Goal: Transaction & Acquisition: Purchase product/service

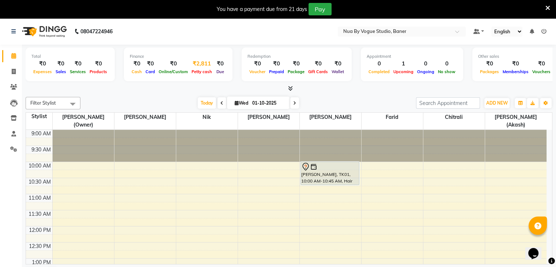
drag, startPoint x: 199, startPoint y: 59, endPoint x: 201, endPoint y: 63, distance: 4.3
click at [201, 63] on div "Finance ₹0 Cash ₹0 Card ₹0 Online/Custom ₹2,811 [PERSON_NAME] cash ₹0 Due" at bounding box center [178, 65] width 109 height 34
click at [201, 63] on div "₹2,811" at bounding box center [202, 64] width 24 height 8
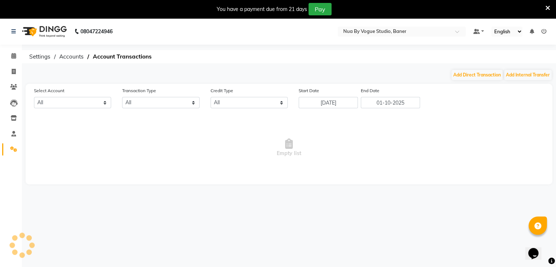
select select "8067"
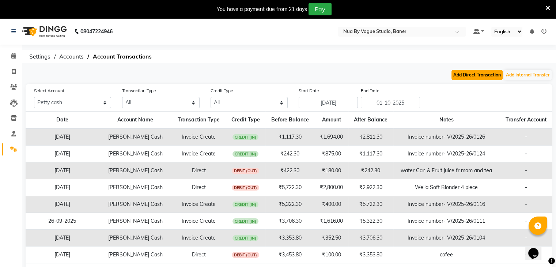
click at [464, 78] on button "Add Direct Transaction" at bounding box center [477, 75] width 51 height 10
select select "direct"
select select "8067"
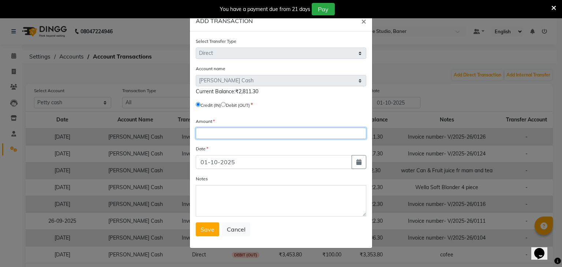
click at [215, 135] on input "number" at bounding box center [281, 133] width 170 height 11
type input "500"
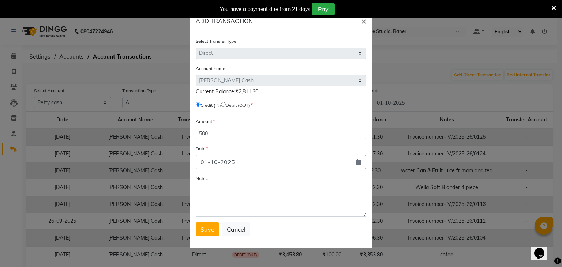
click at [231, 107] on label "Debit (OUT)" at bounding box center [238, 105] width 24 height 7
click at [226, 103] on span "Debit (OUT)" at bounding box center [235, 105] width 29 height 7
click at [226, 105] on input "radio" at bounding box center [223, 104] width 5 height 5
radio input "true"
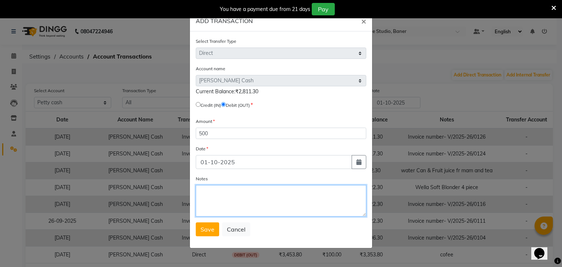
click at [220, 200] on textarea "Notes" at bounding box center [281, 200] width 170 height 31
type textarea "foil paper for global hair colour 2 box"
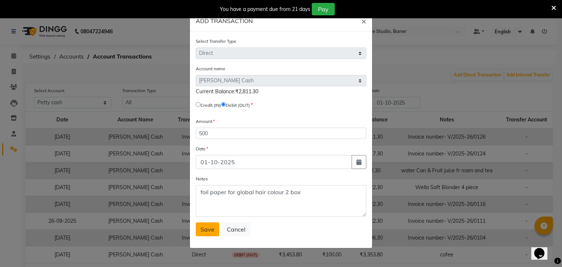
click at [206, 233] on span "Save" at bounding box center [207, 229] width 14 height 7
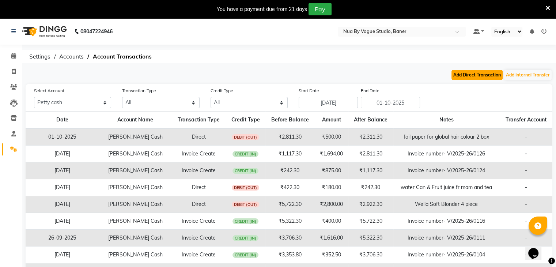
click at [464, 72] on button "Add Direct Transaction" at bounding box center [477, 75] width 51 height 10
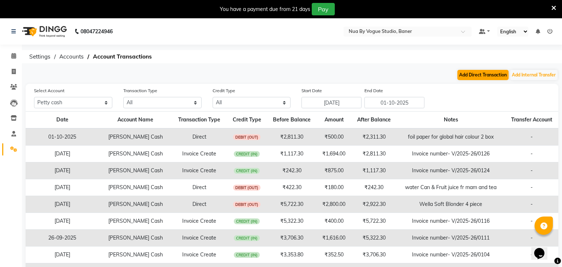
select select "direct"
select select "8067"
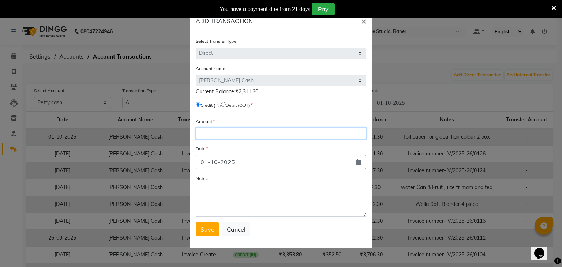
click at [297, 139] on input "number" at bounding box center [281, 133] width 170 height 11
type input "160"
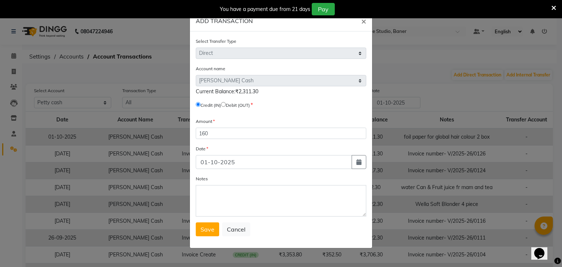
drag, startPoint x: 231, startPoint y: 110, endPoint x: 226, endPoint y: 105, distance: 7.0
click at [226, 105] on div "Credit (IN) Debit (OUT)" at bounding box center [281, 106] width 170 height 10
click at [226, 105] on input "radio" at bounding box center [223, 104] width 5 height 5
radio input "true"
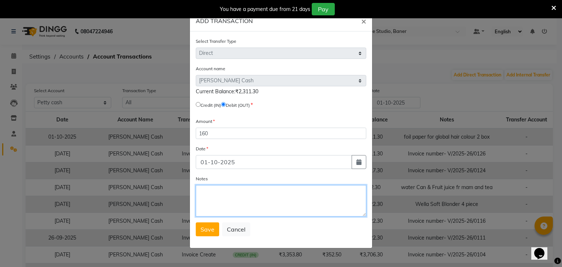
click at [224, 193] on textarea "Notes" at bounding box center [281, 200] width 170 height 31
type textarea "tea cofee and flowers, still scrub , and towel wash"
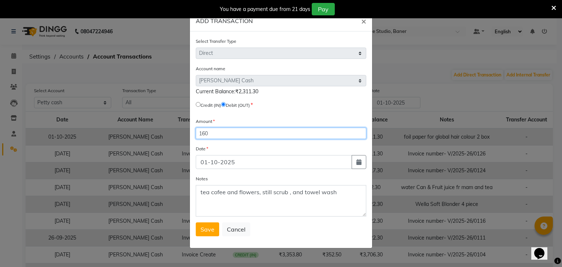
click at [202, 138] on input "160" at bounding box center [281, 133] width 170 height 11
click at [215, 135] on input "260" at bounding box center [281, 133] width 170 height 11
type input "260"
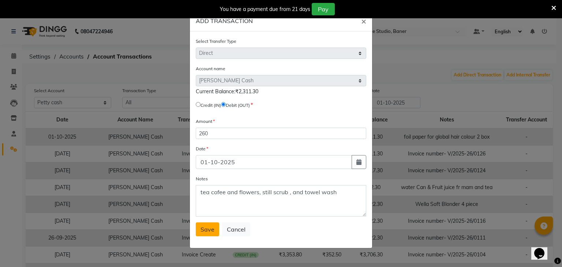
click at [204, 233] on span "Save" at bounding box center [207, 229] width 14 height 7
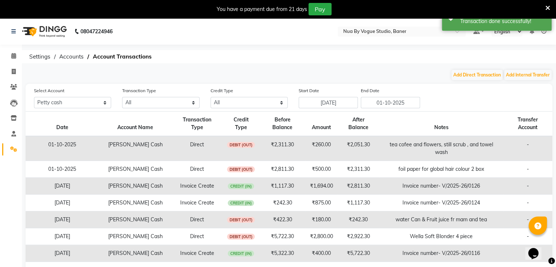
click at [30, 32] on img at bounding box center [44, 31] width 50 height 20
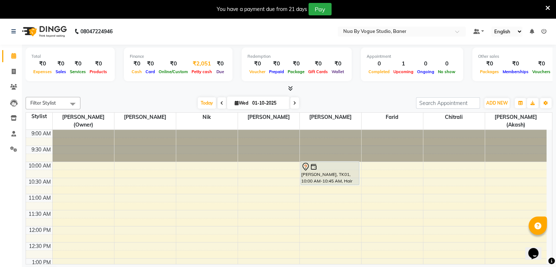
click at [199, 61] on div "₹2,051" at bounding box center [202, 64] width 24 height 8
select select "8067"
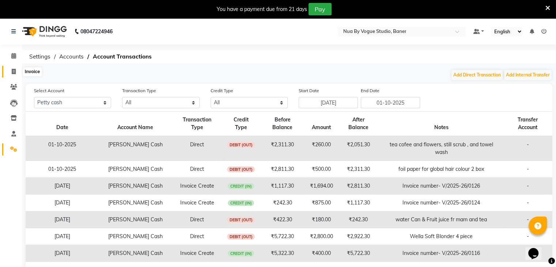
click at [13, 75] on span at bounding box center [13, 72] width 13 height 8
select select "8764"
select select "service"
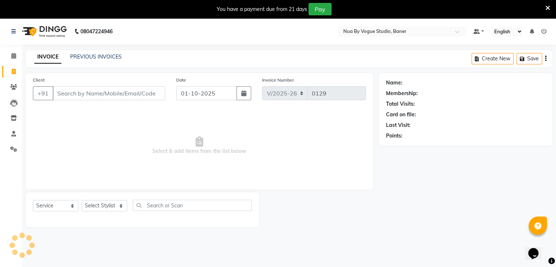
scroll to position [18, 0]
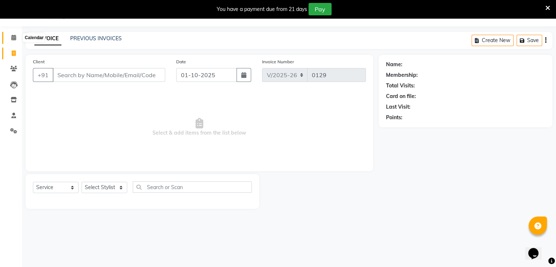
click at [12, 41] on span at bounding box center [13, 38] width 13 height 8
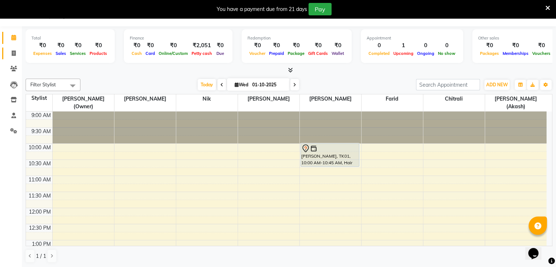
click at [18, 58] on link "Invoice" at bounding box center [11, 54] width 18 height 12
select select "8764"
select select "service"
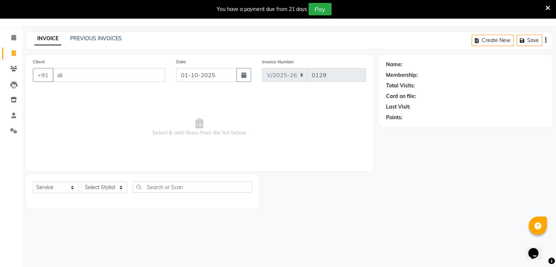
type input "d"
type input "D"
type input "d"
click at [12, 40] on icon at bounding box center [13, 37] width 5 height 5
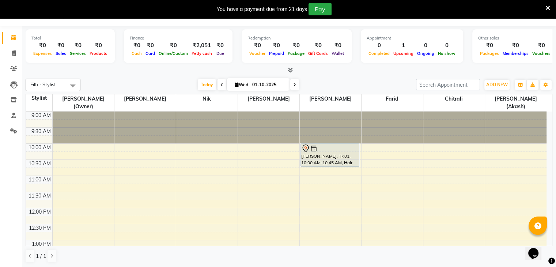
click at [245, 84] on span "Wed" at bounding box center [241, 84] width 17 height 5
select select "10"
select select "2025"
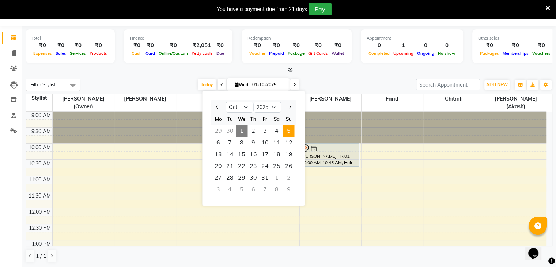
click at [285, 130] on span "5" at bounding box center [289, 131] width 12 height 12
type input "05-10-2025"
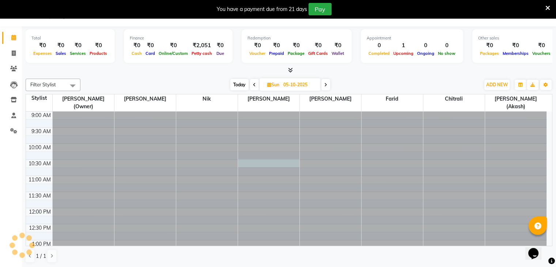
click at [249, 112] on div at bounding box center [268, 112] width 61 height 0
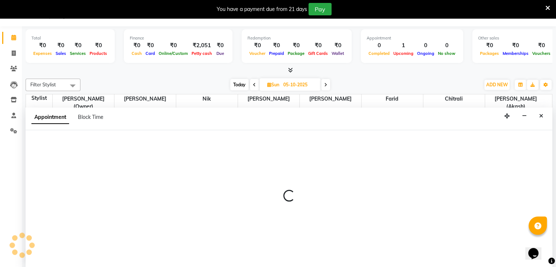
scroll to position [19, 0]
select select "89305"
select select "630"
select select "tentative"
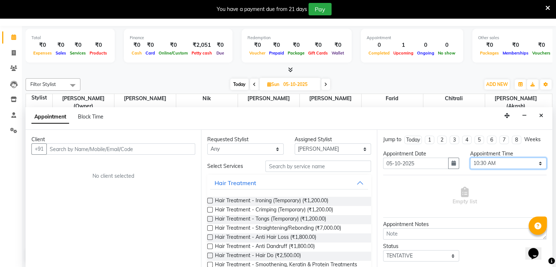
click at [480, 165] on select "Select 10:00 AM 10:15 AM 10:30 AM 10:45 AM 11:00 AM 11:15 AM 11:30 AM 11:45 AM …" at bounding box center [508, 163] width 76 height 11
select select "720"
click at [470, 158] on select "Select 10:00 AM 10:15 AM 10:30 AM 10:45 AM 11:00 AM 11:15 AM 11:30 AM 11:45 AM …" at bounding box center [508, 163] width 76 height 11
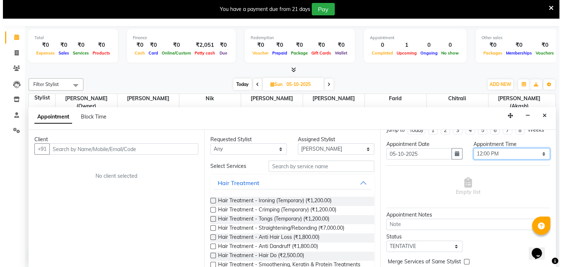
scroll to position [40, 0]
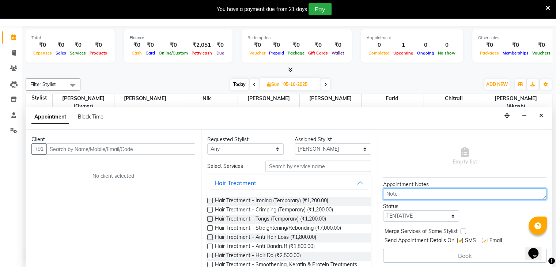
click at [410, 191] on textarea at bounding box center [464, 193] width 163 height 11
type textarea "face facial"
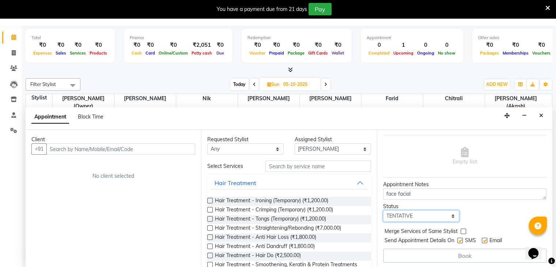
click at [429, 219] on select "Select TENTATIVE CONFIRM UPCOMING" at bounding box center [421, 215] width 76 height 11
select select "confirm booking"
click at [383, 210] on select "Select TENTATIVE CONFIRM UPCOMING" at bounding box center [421, 215] width 76 height 11
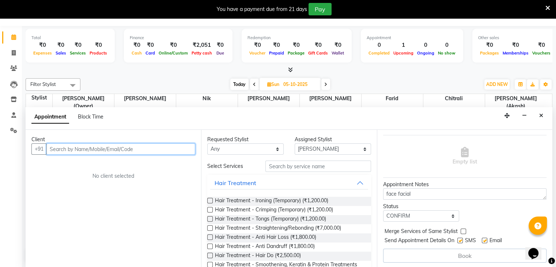
click at [142, 150] on input "text" at bounding box center [120, 148] width 149 height 11
type input "7387289323"
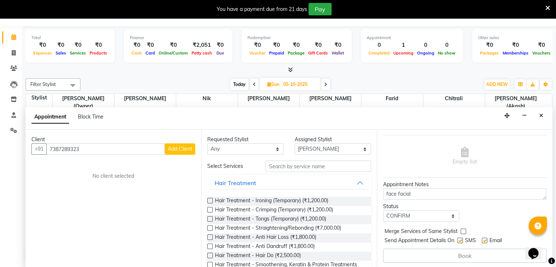
click at [192, 147] on span "Add Client" at bounding box center [180, 149] width 25 height 7
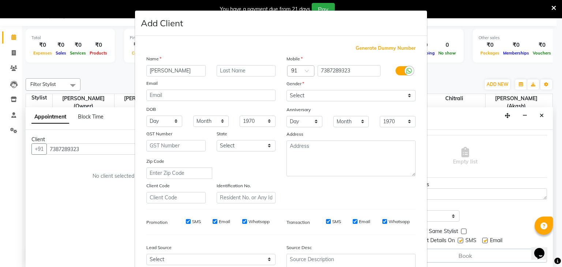
type input "[PERSON_NAME]"
click at [311, 96] on select "Select [DEMOGRAPHIC_DATA] [DEMOGRAPHIC_DATA] Other Prefer Not To Say" at bounding box center [350, 95] width 129 height 11
select select "[DEMOGRAPHIC_DATA]"
click at [286, 90] on select "Select [DEMOGRAPHIC_DATA] [DEMOGRAPHIC_DATA] Other Prefer Not To Say" at bounding box center [350, 95] width 129 height 11
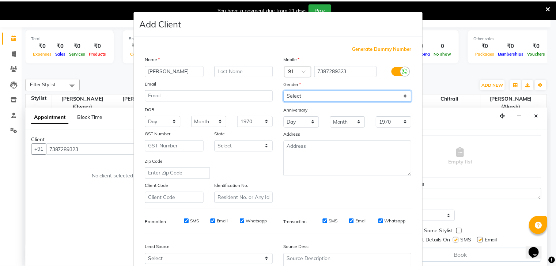
scroll to position [74, 0]
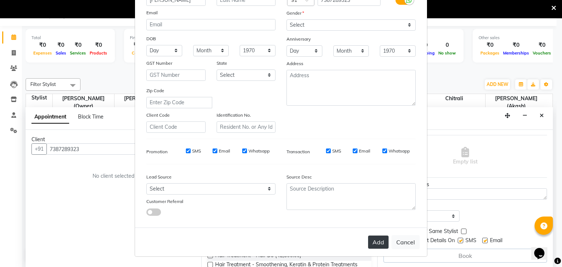
click at [370, 236] on button "Add" at bounding box center [378, 242] width 20 height 13
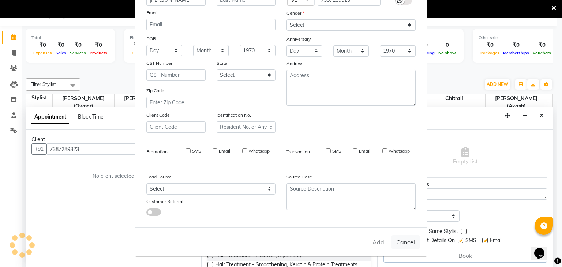
type input "73******23"
select select
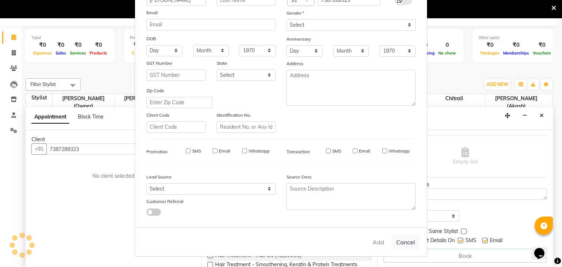
select select
checkbox input "false"
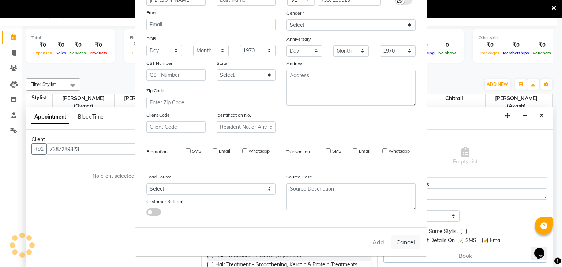
checkbox input "false"
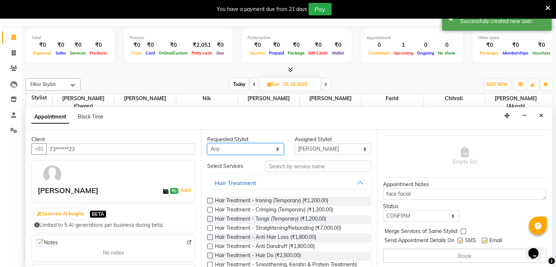
click at [271, 149] on select "Any Chitrali [PERSON_NAME](Owner) [PERSON_NAME] [PERSON_NAME] (Akash) [PERSON_N…" at bounding box center [245, 148] width 76 height 11
select select "89263"
click at [207, 143] on select "Any Chitrali [PERSON_NAME](Owner) [PERSON_NAME] [PERSON_NAME] (Akash) [PERSON_N…" at bounding box center [245, 148] width 76 height 11
select select "89263"
click at [258, 154] on div "Requested Stylist Any Chitrali [PERSON_NAME](Owner) Farid Kamakhya Dwivedi (Aka…" at bounding box center [289, 199] width 176 height 138
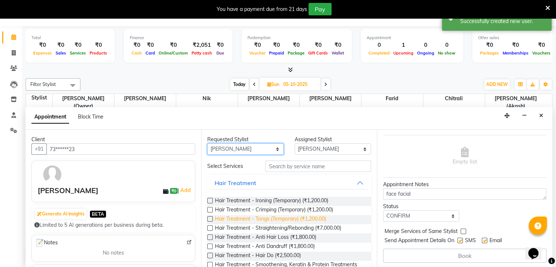
drag, startPoint x: 258, startPoint y: 151, endPoint x: 235, endPoint y: 218, distance: 70.4
click at [235, 218] on div "Requested Stylist Any Chitrali [PERSON_NAME](Owner) Farid Kamakhya Dwivedi (Aka…" at bounding box center [289, 199] width 176 height 138
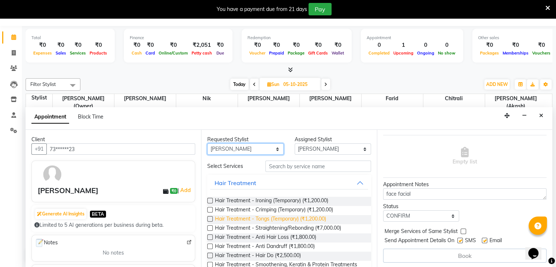
select select "89265"
click at [207, 143] on select "Any Chitrali [PERSON_NAME](Owner) [PERSON_NAME] [PERSON_NAME] (Akash) [PERSON_N…" at bounding box center [245, 148] width 76 height 11
select select "89265"
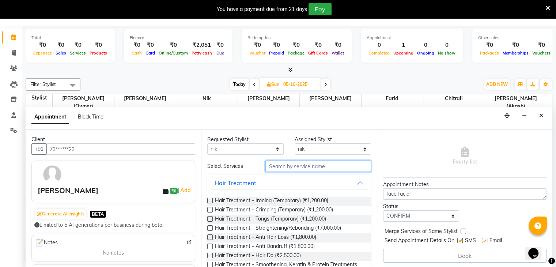
click at [300, 165] on input "text" at bounding box center [318, 166] width 105 height 11
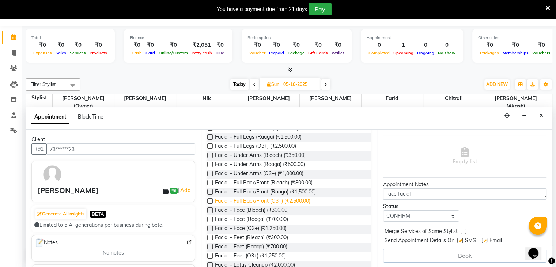
scroll to position [148, 0]
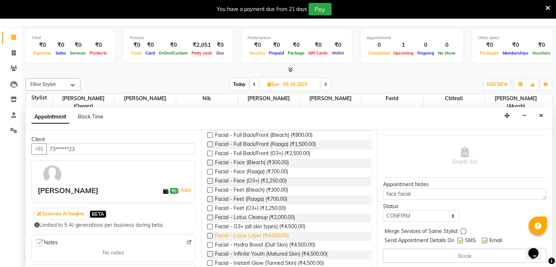
type input "facia"
click at [282, 236] on span "Facial - Lotus Layer (₹4,000.00)" at bounding box center [252, 236] width 74 height 9
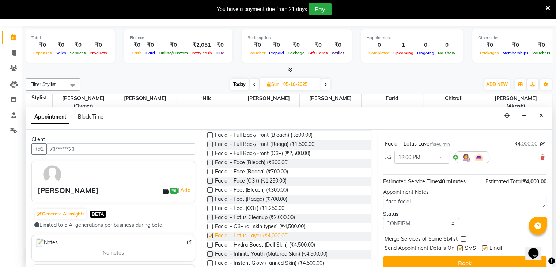
checkbox input "false"
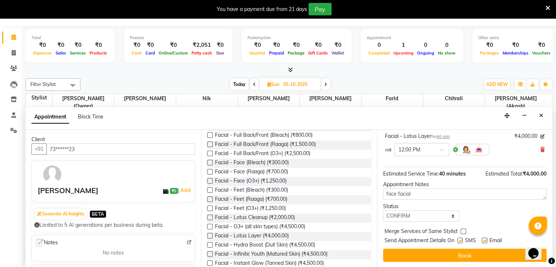
click at [458, 241] on label at bounding box center [460, 240] width 5 height 5
click at [458, 241] on input "checkbox" at bounding box center [460, 241] width 5 height 5
checkbox input "false"
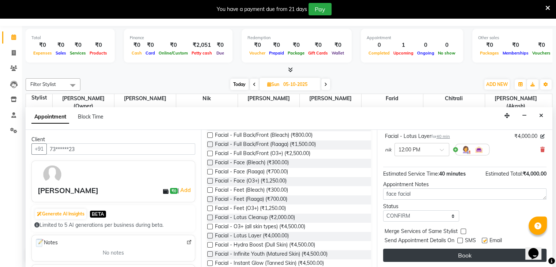
click at [455, 251] on button "Book" at bounding box center [464, 255] width 163 height 13
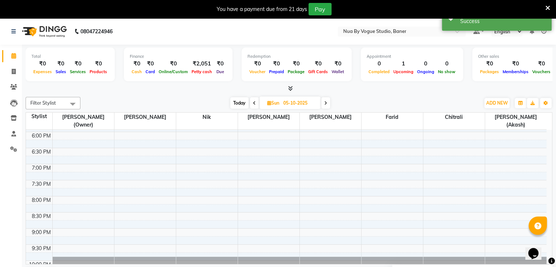
scroll to position [311, 0]
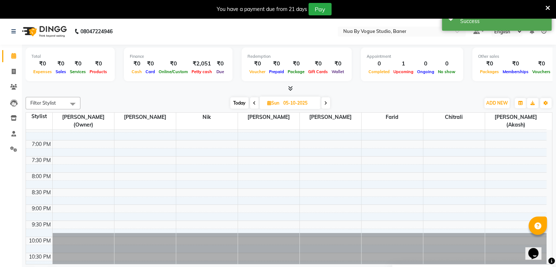
click at [548, 5] on div at bounding box center [548, 9] width 5 height 12
click at [548, 5] on icon at bounding box center [548, 8] width 5 height 7
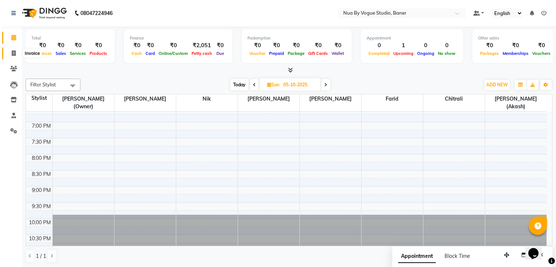
click at [12, 51] on icon at bounding box center [14, 52] width 4 height 5
select select "8764"
select select "service"
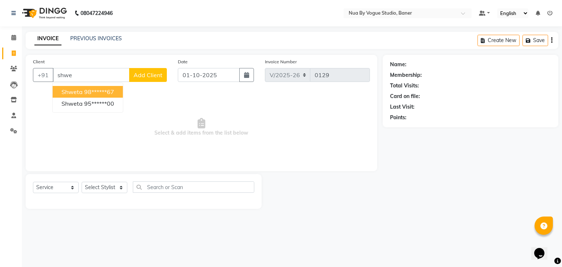
click at [73, 93] on span "shweta" at bounding box center [71, 91] width 21 height 7
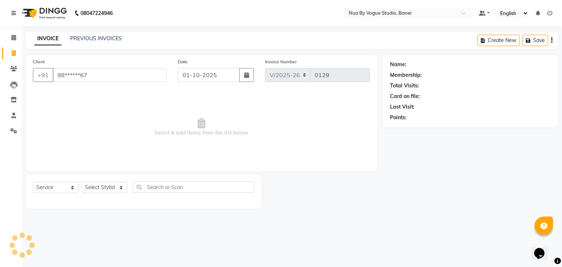
type input "98******67"
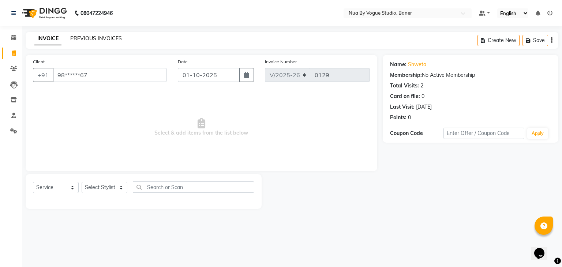
click at [103, 40] on link "PREVIOUS INVOICES" at bounding box center [96, 38] width 52 height 7
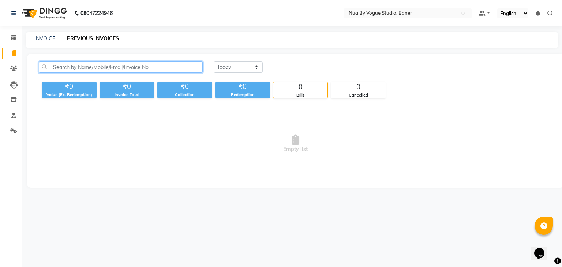
click at [154, 68] on input "text" at bounding box center [121, 66] width 164 height 11
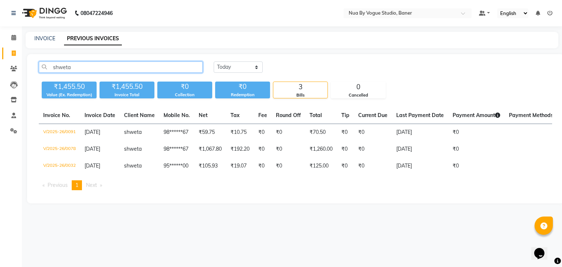
type input "shweta"
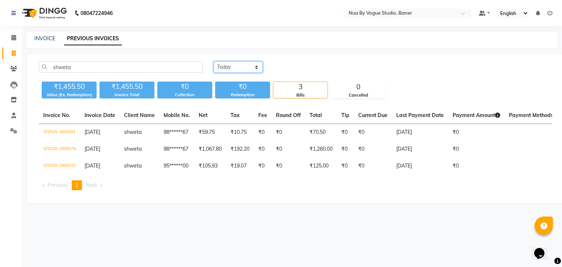
click at [227, 65] on select "[DATE] [DATE] Custom Range" at bounding box center [238, 66] width 49 height 11
select select "range"
click at [214, 61] on select "[DATE] [DATE] Custom Range" at bounding box center [238, 66] width 49 height 11
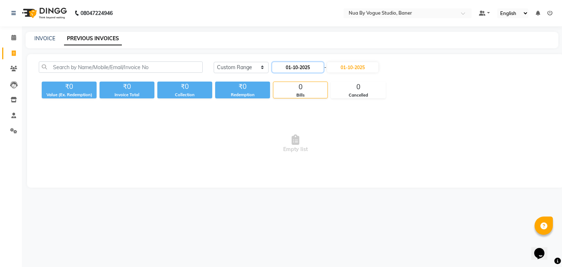
click at [282, 68] on input "01-10-2025" at bounding box center [297, 67] width 51 height 10
select select "10"
select select "2025"
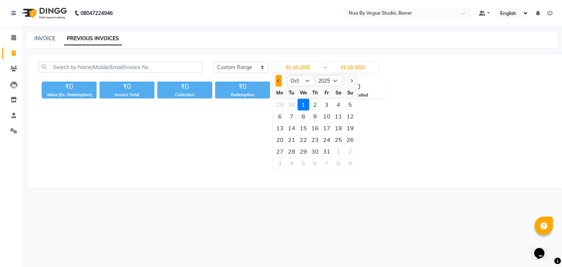
click at [279, 81] on button "Previous month" at bounding box center [278, 81] width 6 height 12
select select "9"
click at [279, 106] on div "1" at bounding box center [280, 105] width 12 height 12
type input "01-09-2025"
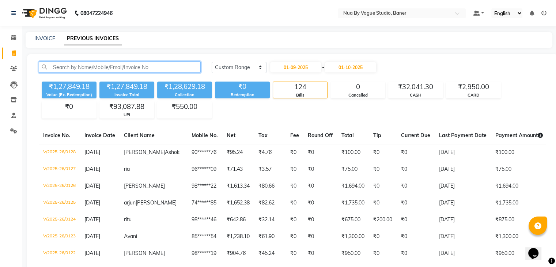
click at [172, 67] on input "text" at bounding box center [120, 66] width 162 height 11
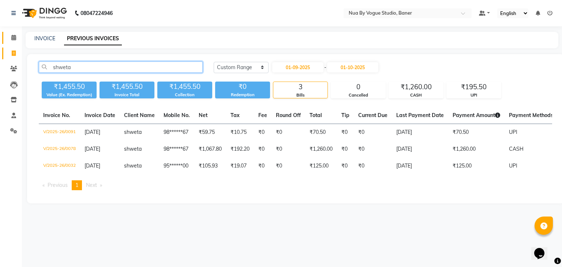
type input "shweta"
click at [9, 43] on link "Calendar" at bounding box center [11, 38] width 18 height 12
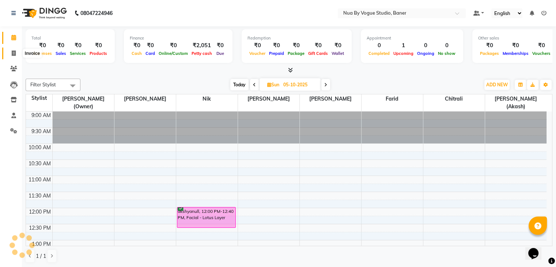
click at [12, 54] on icon at bounding box center [14, 52] width 4 height 5
select select "8764"
select select "service"
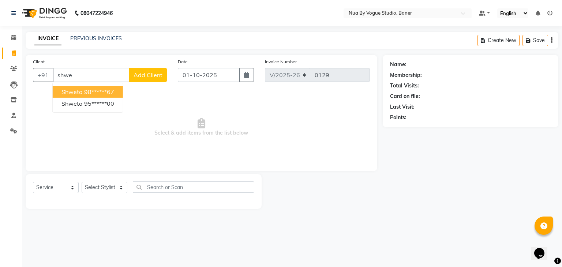
click at [71, 91] on span "shweta" at bounding box center [71, 91] width 21 height 7
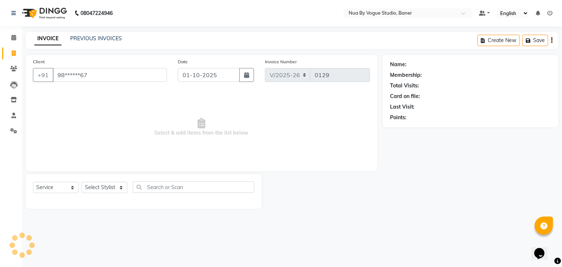
type input "98******67"
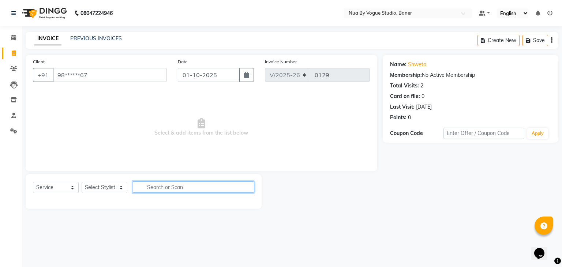
click at [161, 183] on input "text" at bounding box center [193, 186] width 121 height 11
click at [93, 189] on select "Select Stylist Chitrali [PERSON_NAME](Owner) [PERSON_NAME] [PERSON_NAME] (Akash…" at bounding box center [105, 187] width 46 height 11
select select "89459"
click at [82, 182] on select "Select Stylist Chitrali [PERSON_NAME](Owner) [PERSON_NAME] [PERSON_NAME] (Akash…" at bounding box center [105, 187] width 46 height 11
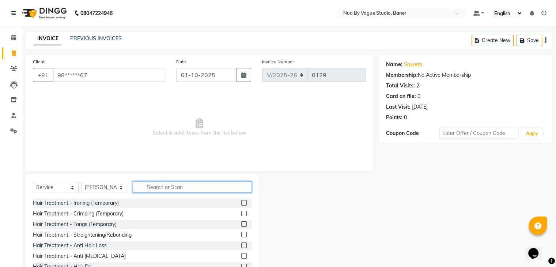
click at [150, 189] on input "text" at bounding box center [192, 186] width 119 height 11
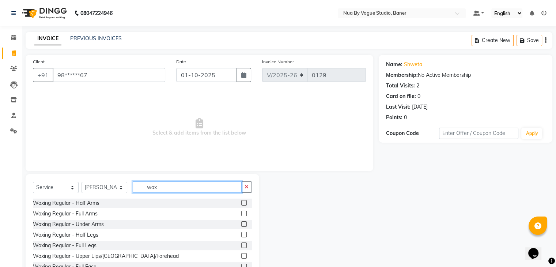
scroll to position [26, 0]
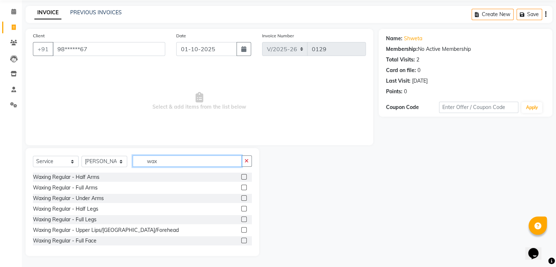
type input "wax"
click at [241, 240] on label at bounding box center [243, 240] width 5 height 5
click at [241, 240] on input "checkbox" at bounding box center [243, 240] width 5 height 5
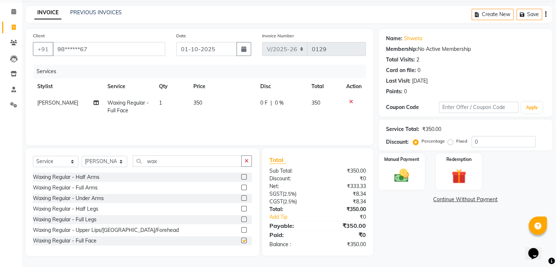
checkbox input "false"
click at [170, 166] on input "wax" at bounding box center [187, 160] width 109 height 11
click at [171, 164] on input "wax" at bounding box center [187, 160] width 109 height 11
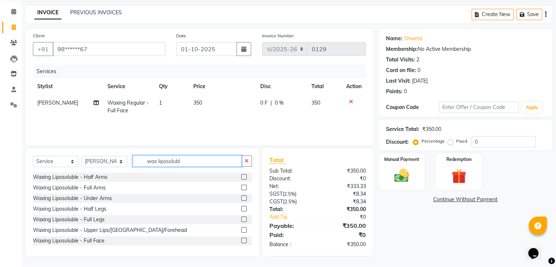
type input "wax liposolubl"
click at [241, 238] on label at bounding box center [243, 240] width 5 height 5
click at [241, 238] on input "checkbox" at bounding box center [243, 240] width 5 height 5
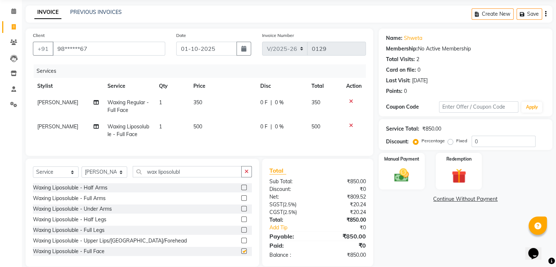
checkbox input "false"
click at [350, 100] on icon at bounding box center [351, 101] width 4 height 5
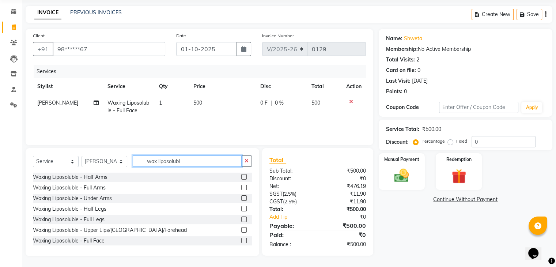
click at [184, 158] on input "wax liposolubl" at bounding box center [187, 160] width 109 height 11
type input "w"
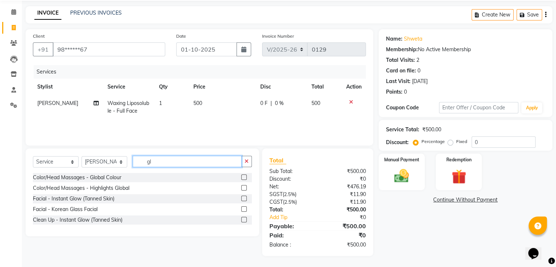
scroll to position [26, 0]
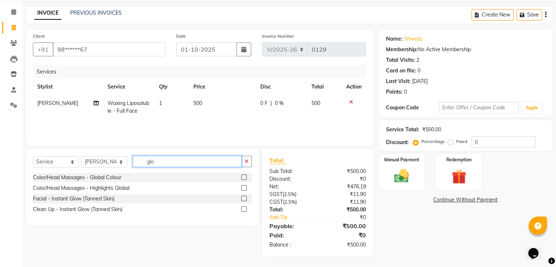
type input "glo"
click at [244, 178] on label at bounding box center [243, 176] width 5 height 5
click at [244, 178] on input "checkbox" at bounding box center [243, 177] width 5 height 5
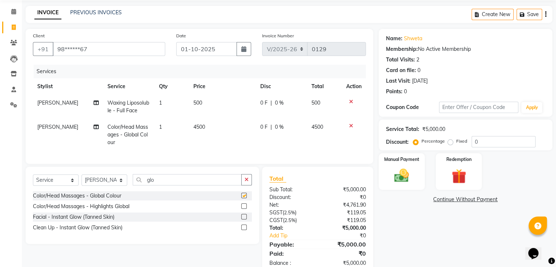
checkbox input "false"
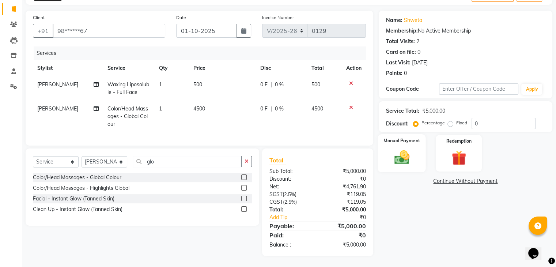
click at [403, 161] on div "Manual Payment" at bounding box center [402, 153] width 48 height 38
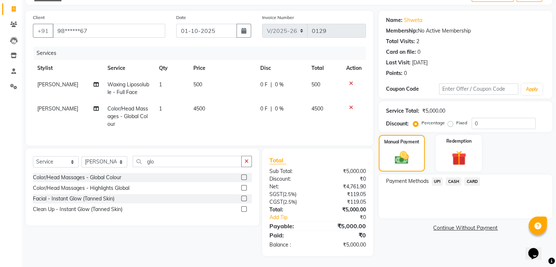
click at [436, 177] on span "UPI" at bounding box center [437, 181] width 11 height 8
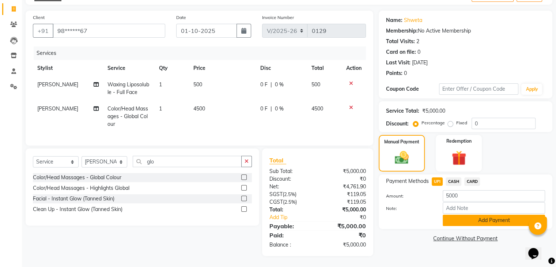
click at [456, 217] on button "Add Payment" at bounding box center [494, 220] width 102 height 11
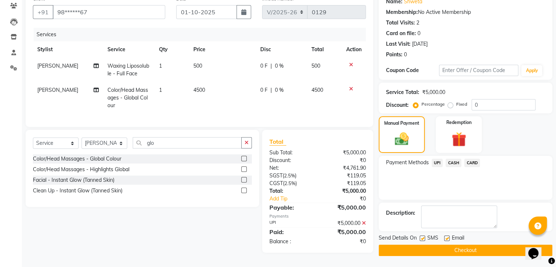
scroll to position [65, 0]
click at [415, 250] on button "Checkout" at bounding box center [466, 250] width 174 height 11
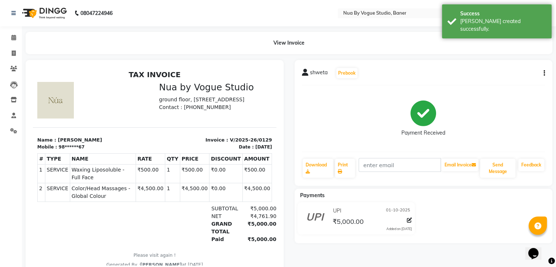
click at [46, 12] on img at bounding box center [44, 13] width 50 height 20
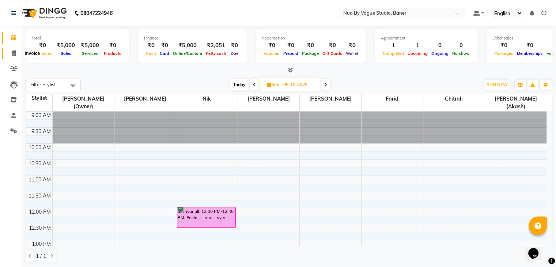
click at [15, 49] on span at bounding box center [13, 53] width 13 height 8
select select "8764"
select select "service"
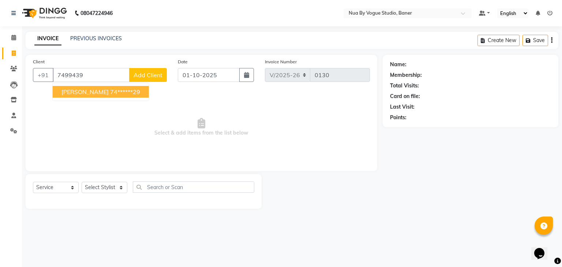
click at [72, 96] on button "[PERSON_NAME] 74******29" at bounding box center [101, 92] width 96 height 12
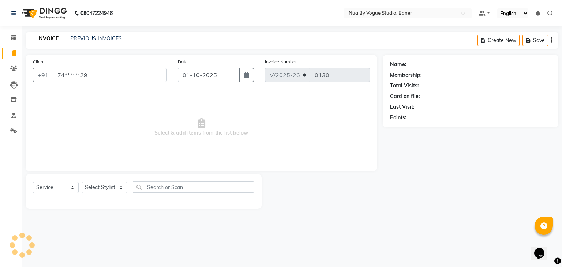
type input "74******29"
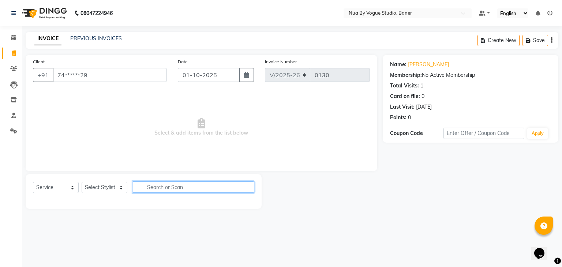
click at [151, 187] on input "text" at bounding box center [193, 186] width 121 height 11
type input "thre"
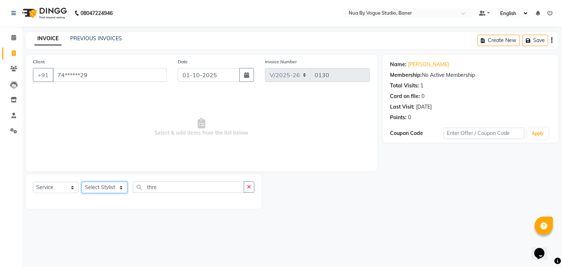
click at [112, 185] on select "Select Stylist Chitrali [PERSON_NAME](Owner) [PERSON_NAME] [PERSON_NAME] (Akash…" at bounding box center [105, 187] width 46 height 11
select select "89459"
click at [82, 182] on select "Select Stylist Chitrali [PERSON_NAME](Owner) [PERSON_NAME] [PERSON_NAME] (Akash…" at bounding box center [105, 187] width 46 height 11
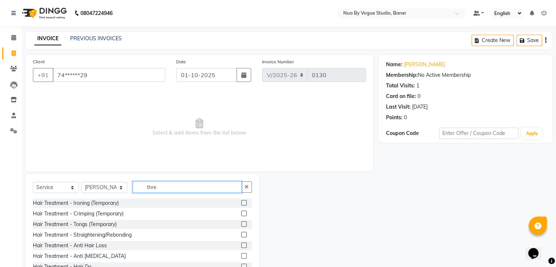
click at [170, 189] on input "thre" at bounding box center [187, 186] width 109 height 11
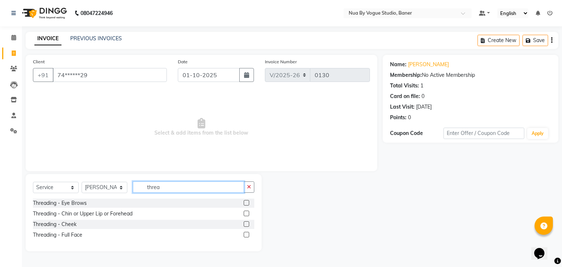
type input "threa"
click at [247, 202] on label at bounding box center [246, 202] width 5 height 5
click at [247, 202] on input "checkbox" at bounding box center [246, 203] width 5 height 5
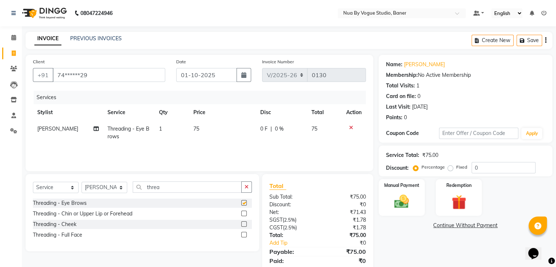
checkbox input "false"
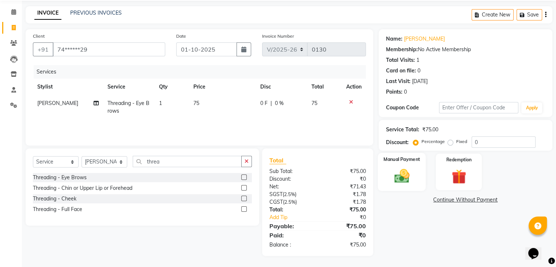
click at [395, 163] on div "Manual Payment" at bounding box center [402, 172] width 48 height 38
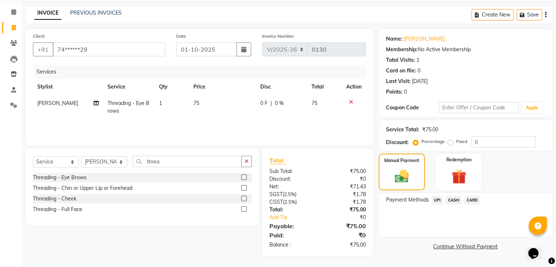
click at [439, 201] on span "UPI" at bounding box center [437, 200] width 11 height 8
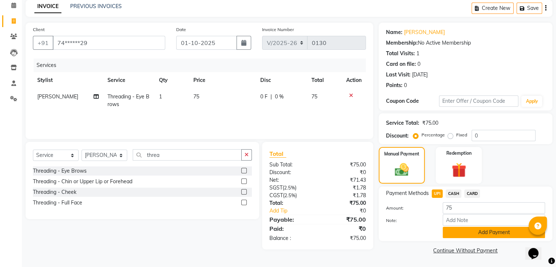
scroll to position [32, 0]
click at [452, 229] on button "Add Payment" at bounding box center [494, 232] width 102 height 11
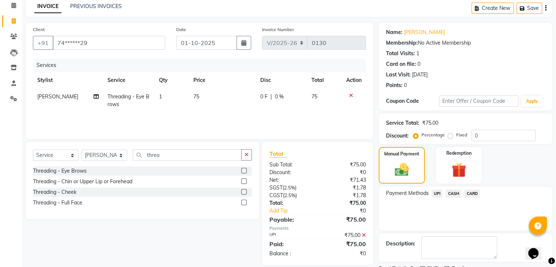
scroll to position [63, 0]
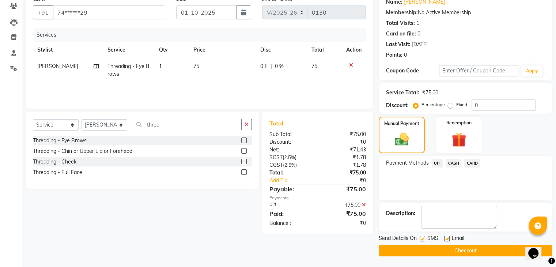
click at [420, 246] on button "Checkout" at bounding box center [466, 250] width 174 height 11
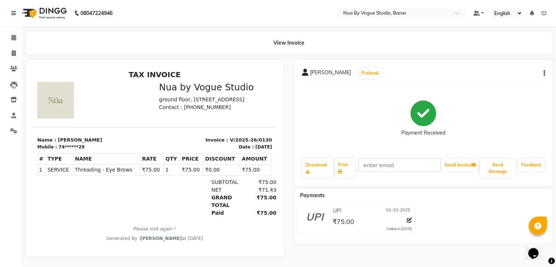
scroll to position [5, 0]
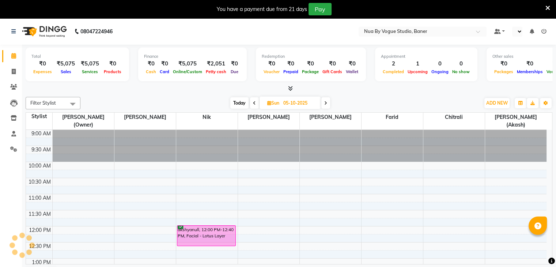
scroll to position [262, 0]
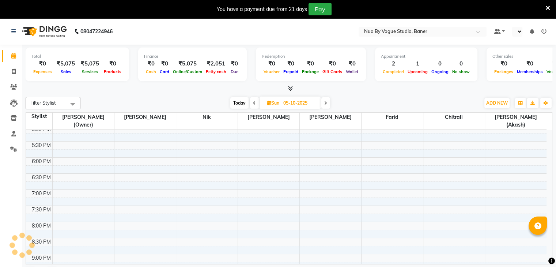
select select "en"
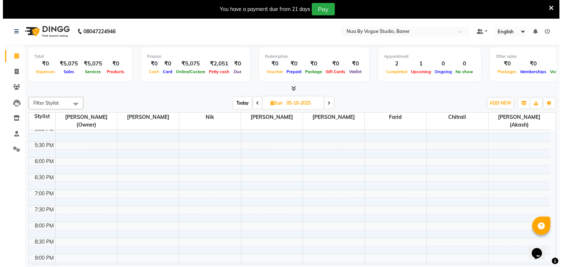
scroll to position [0, 0]
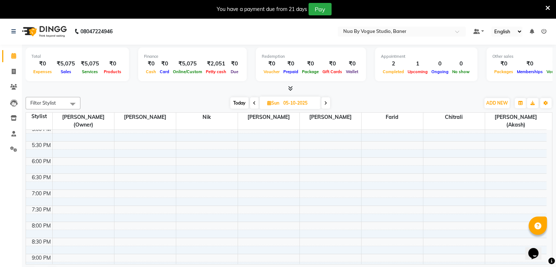
click at [549, 5] on icon at bounding box center [548, 8] width 5 height 7
click at [549, 18] on nav "08047224946 Select Location × Nua By Vogue Studio, Baner Default Panel My Panel…" at bounding box center [278, 31] width 556 height 26
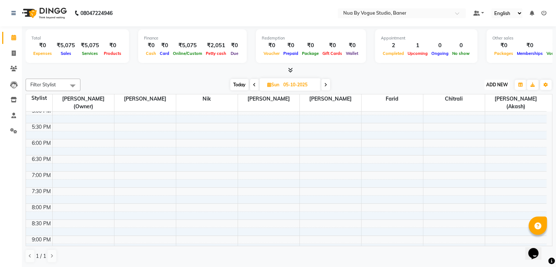
click at [497, 87] on span "ADD NEW" at bounding box center [497, 84] width 22 height 5
click at [483, 116] on link "Add Attendance" at bounding box center [481, 118] width 58 height 10
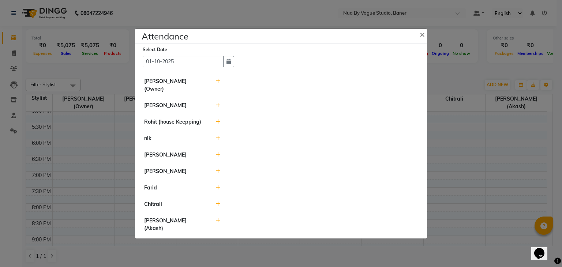
click at [217, 169] on icon at bounding box center [217, 171] width 5 height 5
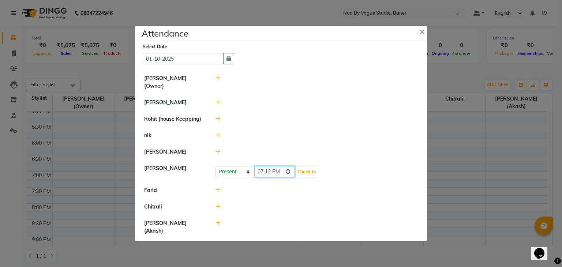
click at [261, 167] on input "19:12" at bounding box center [274, 171] width 41 height 11
type input "12:05"
click at [296, 169] on button "Check-In" at bounding box center [307, 172] width 22 height 10
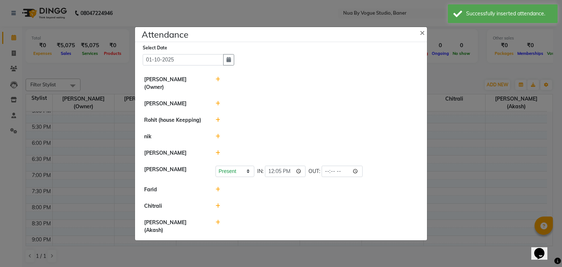
click at [217, 188] on icon at bounding box center [217, 189] width 5 height 5
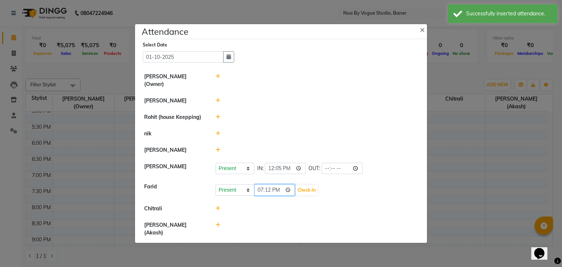
click at [260, 184] on input "19:12" at bounding box center [274, 189] width 41 height 11
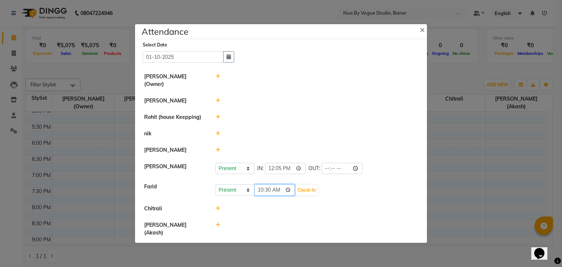
type input "10:03"
click at [296, 186] on button "Check-In" at bounding box center [307, 190] width 22 height 10
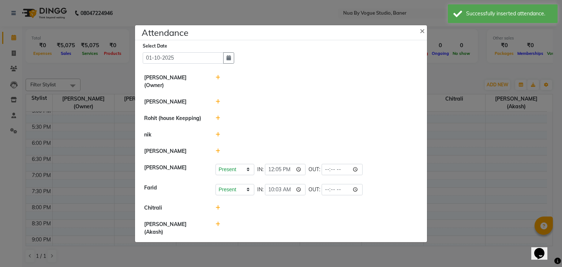
click at [218, 205] on icon at bounding box center [217, 207] width 5 height 5
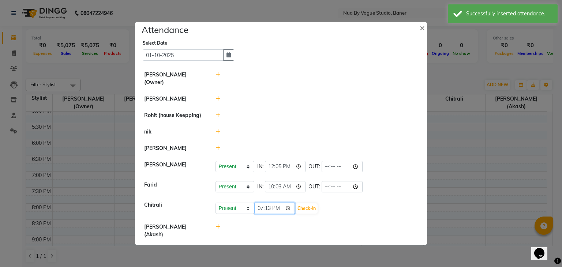
click at [257, 204] on input "19:13" at bounding box center [274, 208] width 41 height 11
type input "11:30"
click at [296, 203] on button "Check-In" at bounding box center [307, 208] width 22 height 10
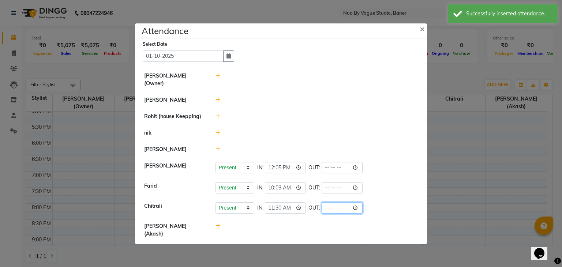
click at [321, 202] on input "time" at bounding box center [341, 207] width 41 height 11
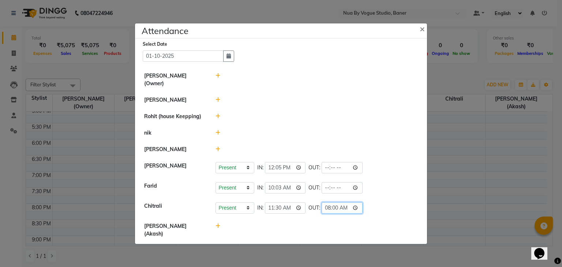
click at [321, 206] on input "08:00" at bounding box center [341, 207] width 41 height 11
type input "20:00"
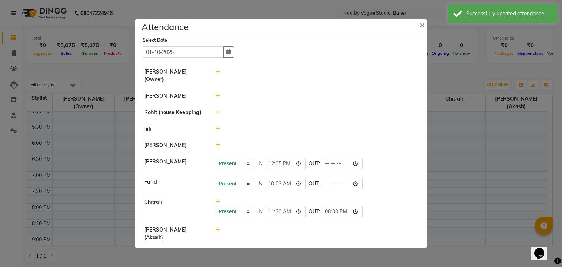
click at [220, 126] on div at bounding box center [317, 129] width 214 height 8
click at [217, 126] on icon at bounding box center [217, 128] width 5 height 5
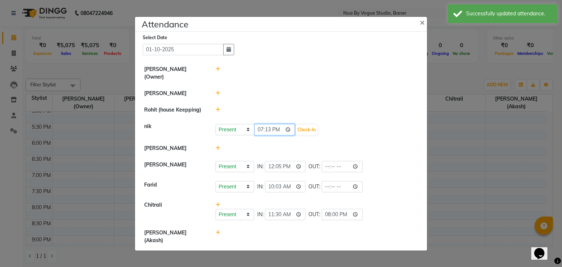
click at [258, 124] on input "19:13" at bounding box center [274, 129] width 41 height 11
type input "10:03"
click at [296, 125] on button "Check-In" at bounding box center [307, 130] width 22 height 10
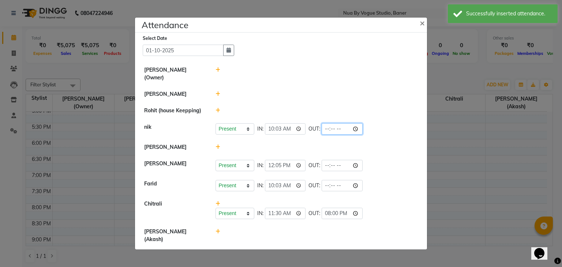
click at [321, 128] on input "time" at bounding box center [341, 128] width 41 height 11
type input "20:30"
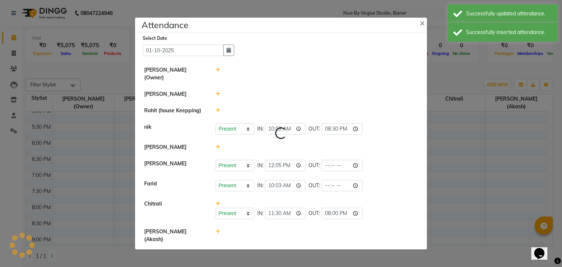
click at [217, 108] on icon at bounding box center [217, 110] width 5 height 5
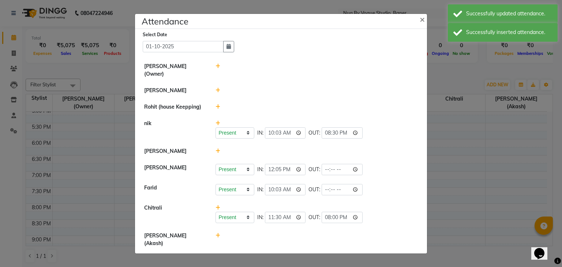
click at [219, 104] on icon at bounding box center [217, 106] width 5 height 5
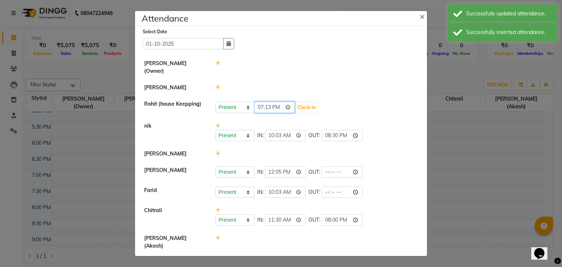
click at [261, 103] on input "19:13" at bounding box center [274, 107] width 41 height 11
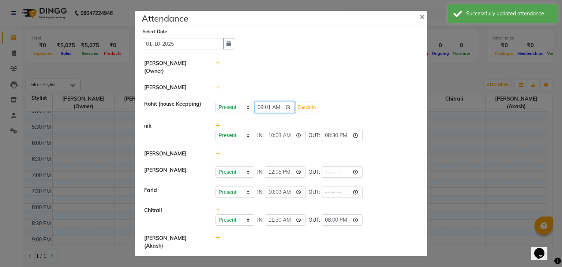
type input "09:10"
click at [296, 102] on button "Check-In" at bounding box center [307, 107] width 22 height 10
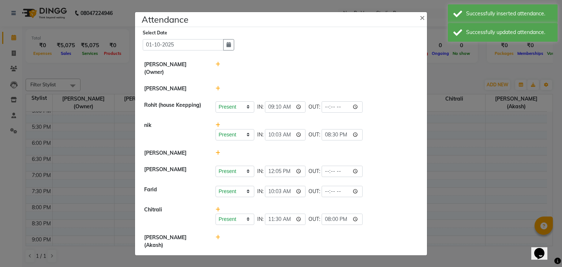
click at [218, 86] on icon at bounding box center [217, 88] width 5 height 5
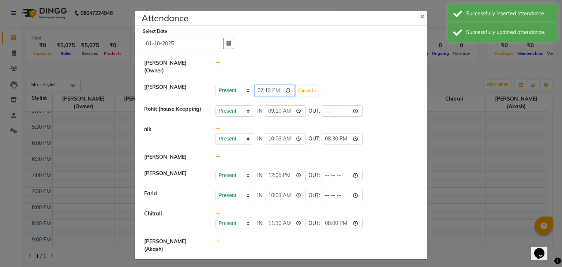
click at [260, 86] on input "19:13" at bounding box center [274, 90] width 41 height 11
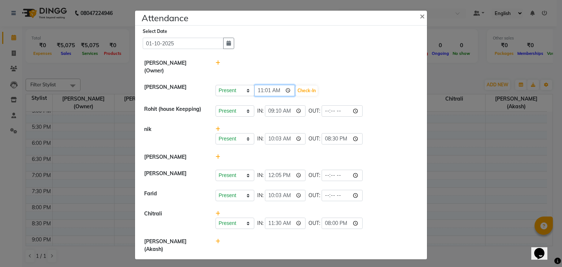
type input "11:17"
click at [301, 86] on button "Check-In" at bounding box center [307, 91] width 22 height 10
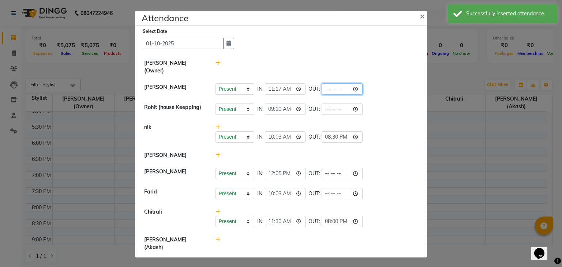
click at [321, 86] on input "time" at bounding box center [341, 88] width 41 height 11
type input "20:00"
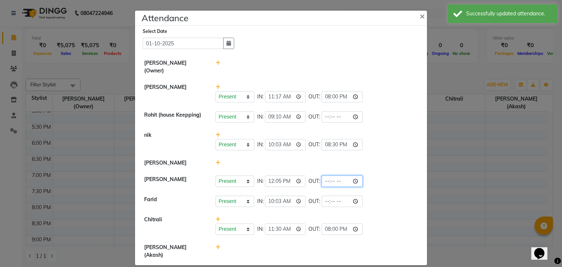
click at [321, 176] on input "time" at bounding box center [341, 181] width 41 height 11
type input "22:15"
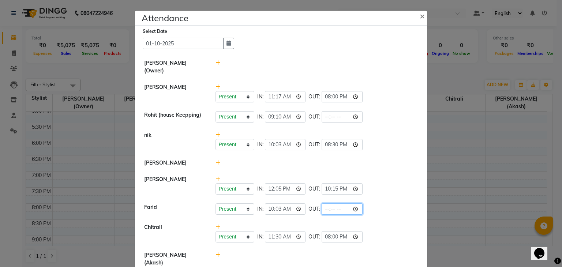
click at [321, 203] on input "time" at bounding box center [341, 208] width 41 height 11
type input "21:00"
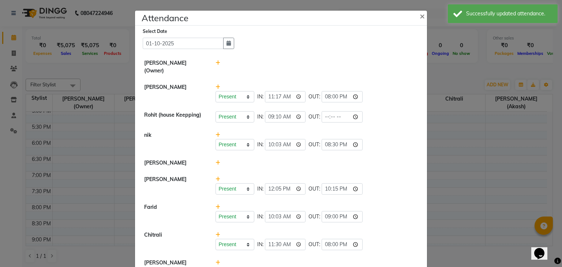
click at [216, 260] on icon at bounding box center [217, 262] width 5 height 5
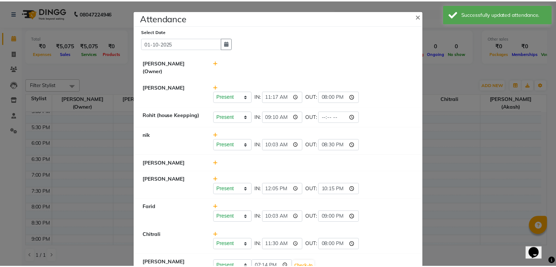
scroll to position [16, 0]
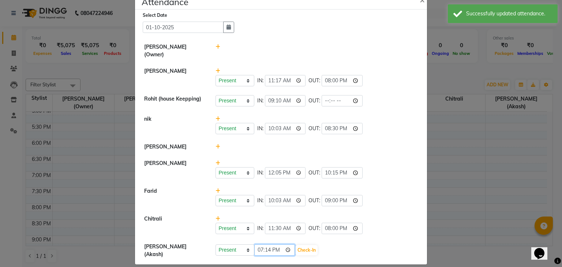
click at [262, 244] on input "19:14" at bounding box center [274, 249] width 41 height 11
click at [259, 244] on input "19:14" at bounding box center [274, 249] width 41 height 11
type input "11:10"
click at [296, 245] on button "Check-In" at bounding box center [307, 250] width 22 height 10
click at [321, 243] on input "time" at bounding box center [341, 248] width 41 height 11
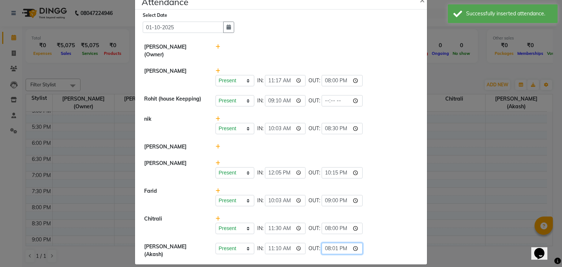
type input "20:15"
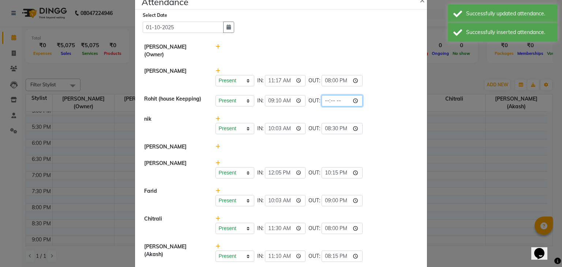
click at [321, 95] on input "time" at bounding box center [341, 100] width 41 height 11
type input "21:30"
click at [351, 95] on div "Present Absent Late Half Day Weekly Off IN: 09:10 OUT: 21:30" at bounding box center [316, 100] width 203 height 11
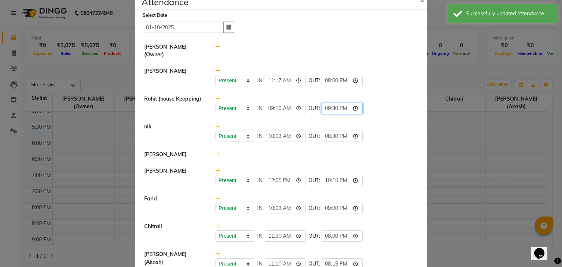
click at [321, 103] on input "21:30" at bounding box center [341, 108] width 41 height 11
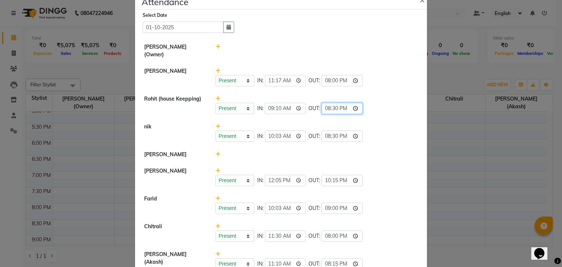
type input "20:00"
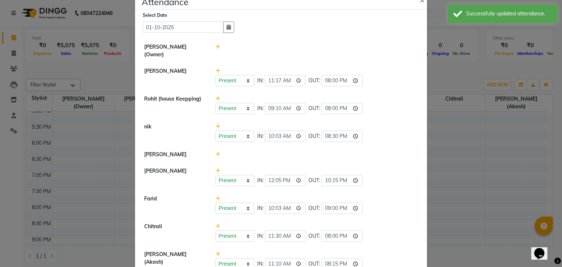
click at [440, 166] on ngb-modal-window "Attendance × Select Date 01-10-2025 Debolina(Owner) Malik Present Absent Late H…" at bounding box center [281, 133] width 562 height 267
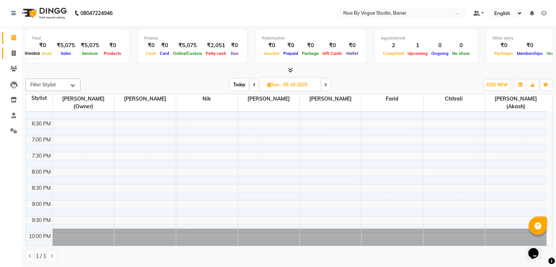
click at [14, 53] on icon at bounding box center [14, 52] width 4 height 5
select select "service"
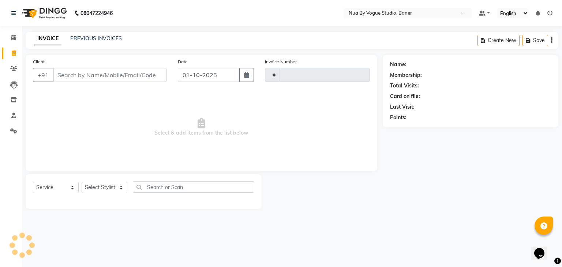
type input "0131"
select select "8764"
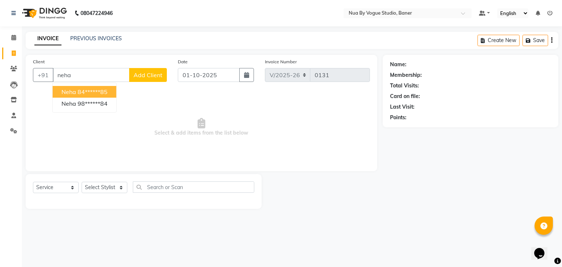
click at [108, 92] on ngb-highlight "84******85" at bounding box center [93, 91] width 30 height 7
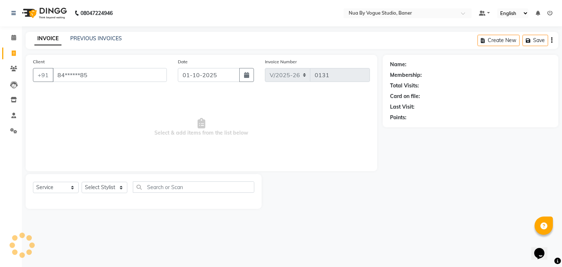
type input "84******85"
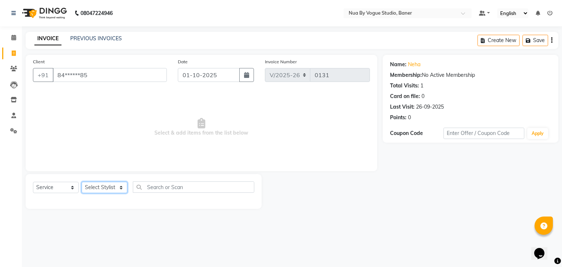
click at [106, 191] on select "Select Stylist Chitrali Debolina(Owner) Farid Kamakhya Dwivedi (Akash) Malik ne…" at bounding box center [105, 187] width 46 height 11
select select "89265"
click at [82, 182] on select "Select Stylist Chitrali Debolina(Owner) Farid Kamakhya Dwivedi (Akash) Malik ne…" at bounding box center [105, 187] width 46 height 11
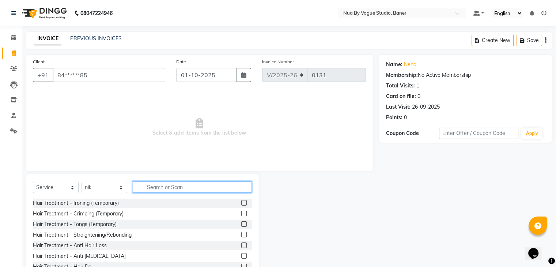
click at [151, 185] on input "text" at bounding box center [192, 186] width 119 height 11
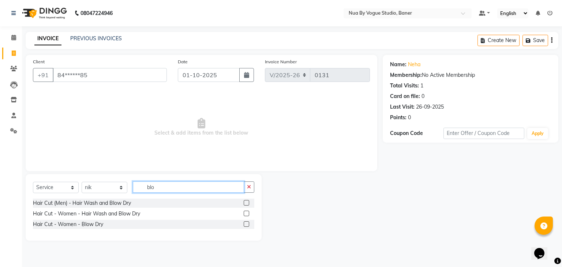
type input "blo"
click at [245, 214] on label at bounding box center [246, 213] width 5 height 5
click at [245, 214] on input "checkbox" at bounding box center [246, 213] width 5 height 5
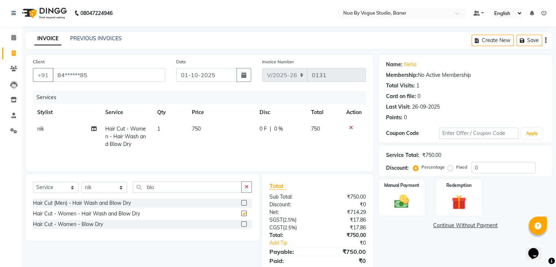
checkbox input "false"
click at [261, 130] on span "0 F" at bounding box center [263, 129] width 7 height 8
select select "89265"
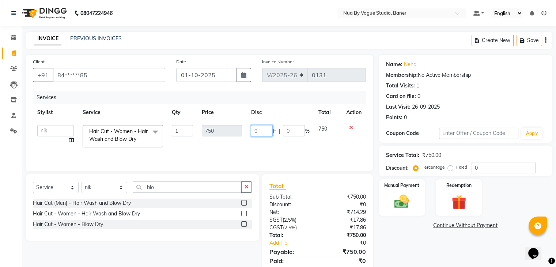
click at [261, 130] on input "0" at bounding box center [262, 130] width 22 height 11
type input "0"
type input "450"
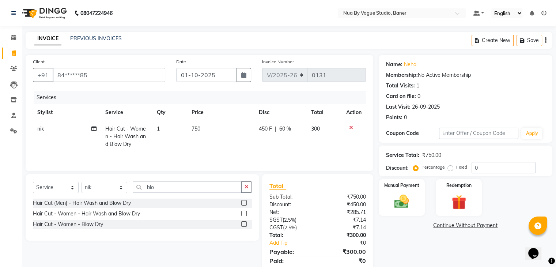
click at [258, 147] on td "450 F | 60 %" at bounding box center [281, 137] width 52 height 32
select select "89265"
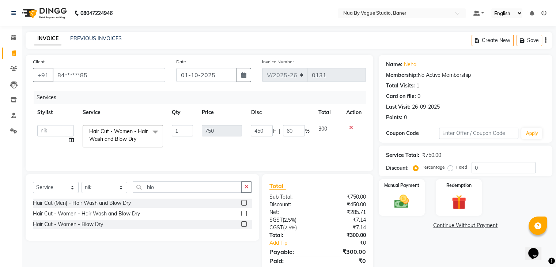
scroll to position [26, 0]
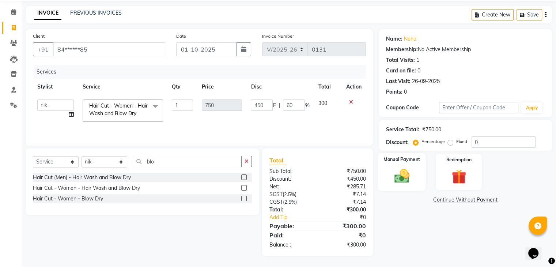
click at [419, 157] on label "Manual Payment" at bounding box center [402, 159] width 37 height 7
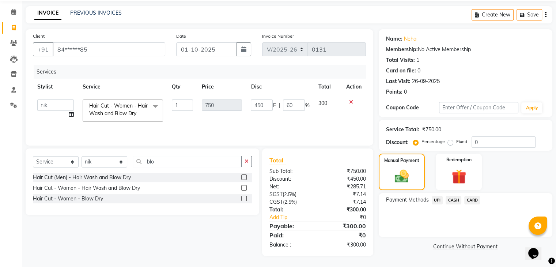
click at [432, 199] on span "UPI" at bounding box center [437, 200] width 11 height 8
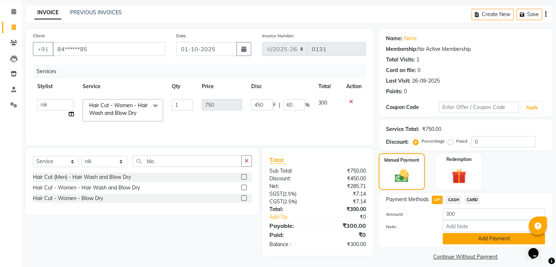
click at [466, 236] on button "Add Payment" at bounding box center [494, 238] width 102 height 11
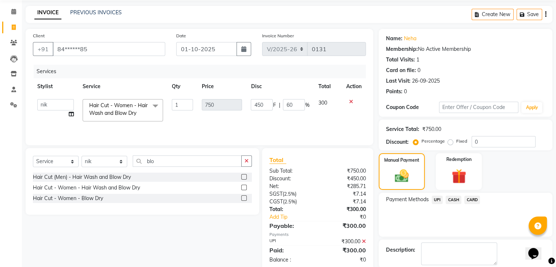
scroll to position [63, 0]
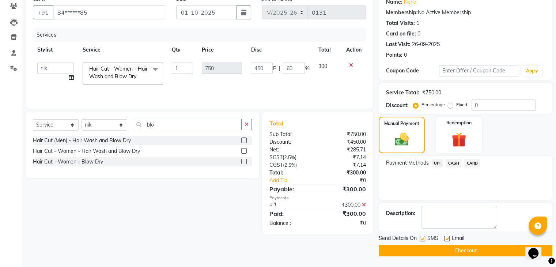
click at [422, 240] on label at bounding box center [422, 238] width 5 height 5
click at [422, 240] on input "checkbox" at bounding box center [422, 239] width 5 height 5
checkbox input "false"
click at [421, 251] on button "Checkout" at bounding box center [466, 250] width 174 height 11
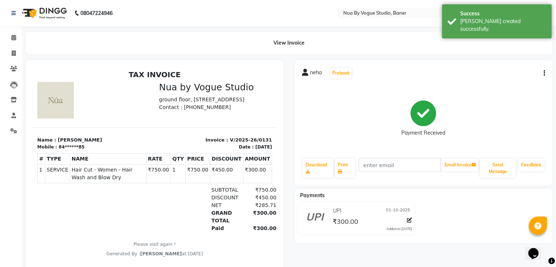
click at [38, 18] on img at bounding box center [44, 13] width 50 height 20
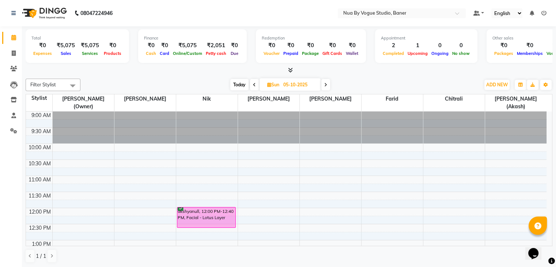
scroll to position [262, 0]
